Goal: Task Accomplishment & Management: Use online tool/utility

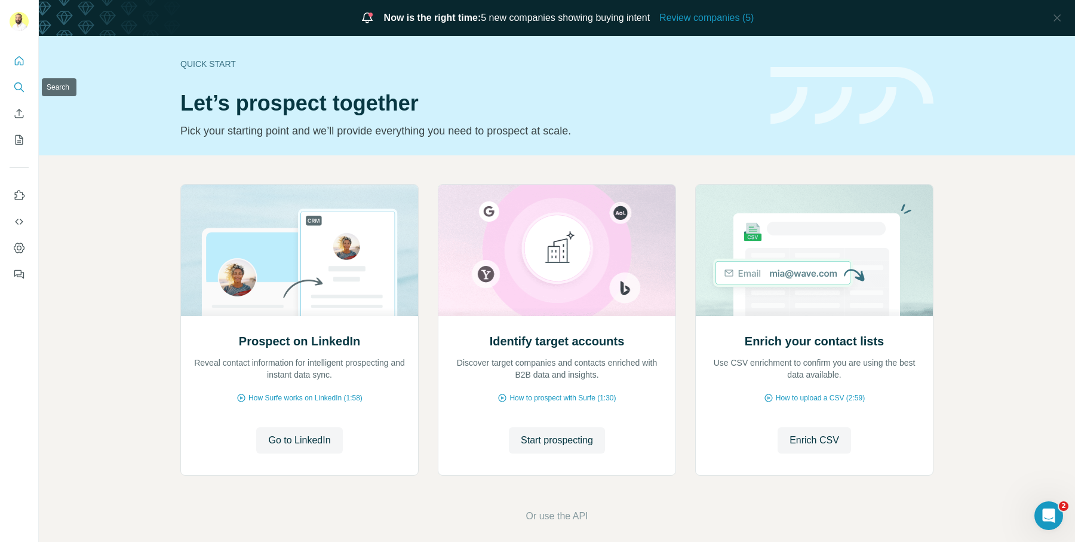
click at [11, 86] on button "Search" at bounding box center [19, 86] width 19 height 21
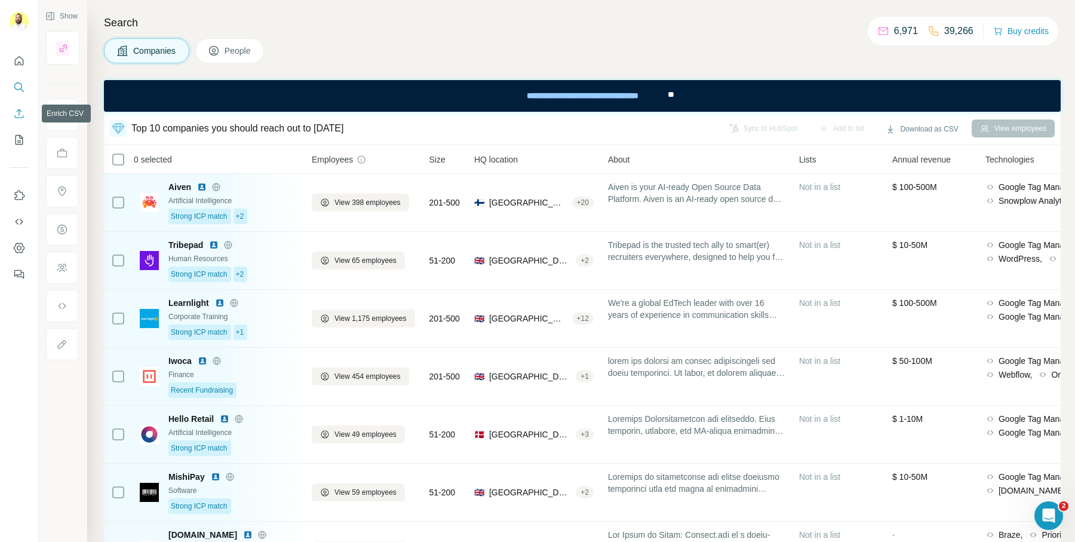
click at [15, 118] on icon "Enrich CSV" at bounding box center [19, 113] width 12 height 12
